Goal: Task Accomplishment & Management: Use online tool/utility

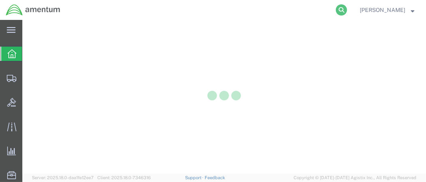
click at [347, 9] on icon at bounding box center [341, 9] width 11 height 11
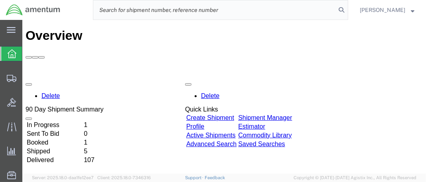
click at [174, 11] on input "search" at bounding box center [214, 9] width 242 height 19
paste input "DCO-25246-167726"
click at [347, 9] on icon at bounding box center [341, 9] width 11 height 11
type input "DCO-25246-167726"
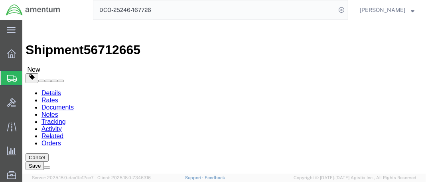
select select "42654"
select select
click button "Rate Shipment"
